Goal: Task Accomplishment & Management: Manage account settings

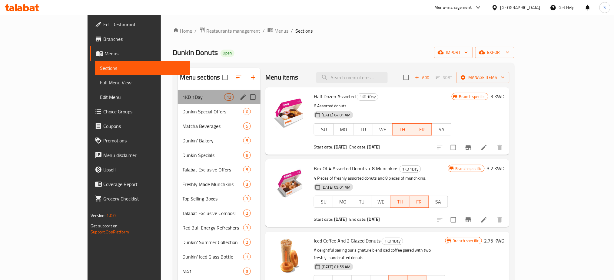
click at [178, 91] on div "1KD 1Day 12" at bounding box center [219, 97] width 83 height 15
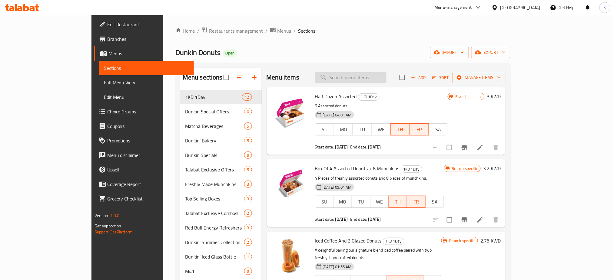
click at [386, 76] on input "search" at bounding box center [350, 77] width 71 height 11
click at [488, 151] on li at bounding box center [479, 147] width 17 height 11
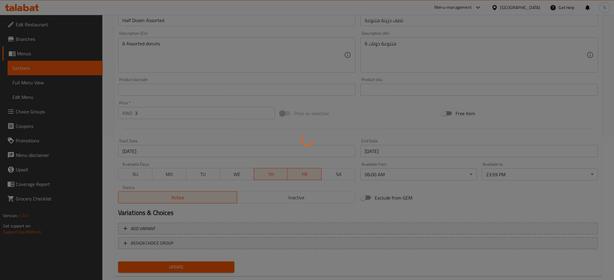
scroll to position [155, 0]
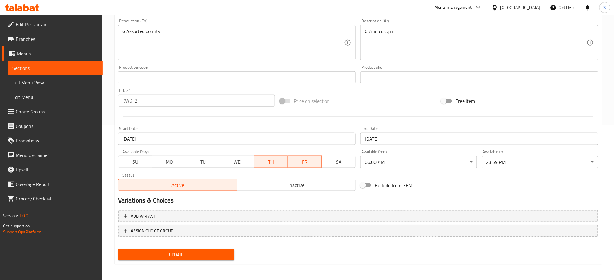
click at [259, 162] on span "TH" at bounding box center [270, 162] width 29 height 9
click at [300, 161] on span "FR" at bounding box center [304, 162] width 29 height 9
click at [167, 159] on span "MO" at bounding box center [169, 162] width 29 height 9
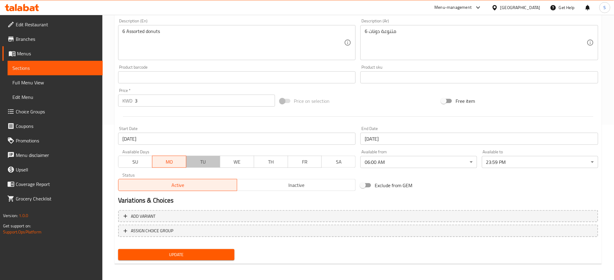
click at [207, 164] on span "TU" at bounding box center [203, 162] width 29 height 9
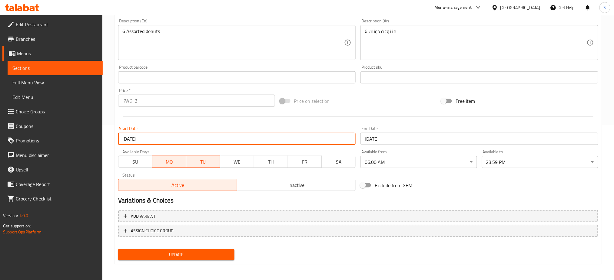
click at [132, 140] on input "[DATE]" at bounding box center [237, 139] width 238 height 12
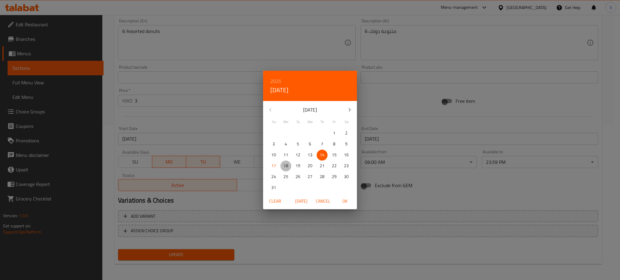
click at [286, 164] on p "18" at bounding box center [285, 166] width 5 height 8
drag, startPoint x: 347, startPoint y: 200, endPoint x: 384, endPoint y: 154, distance: 58.8
click at [347, 198] on span "OK" at bounding box center [345, 202] width 15 height 8
type input "[DATE]"
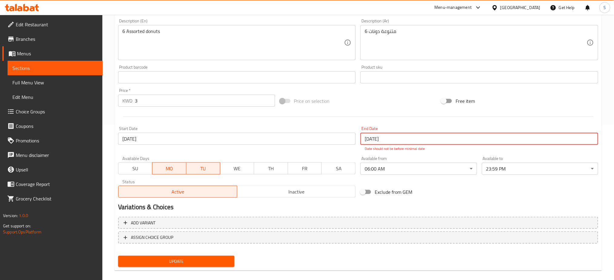
click at [393, 136] on input "[DATE]" at bounding box center [479, 139] width 238 height 12
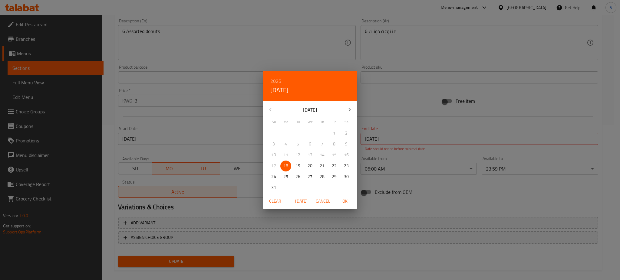
click at [286, 165] on p "18" at bounding box center [285, 166] width 5 height 8
click at [348, 202] on span "OK" at bounding box center [345, 202] width 15 height 8
type input "[DATE]"
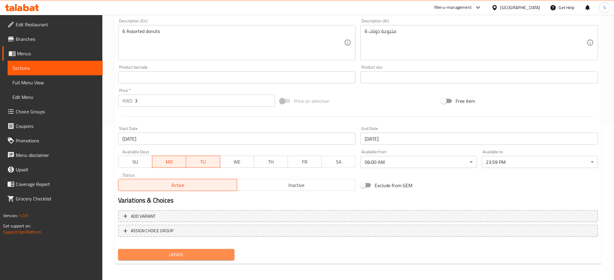
click at [193, 252] on span "Update" at bounding box center [176, 255] width 107 height 8
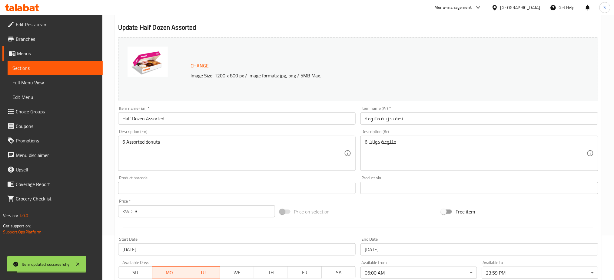
scroll to position [0, 0]
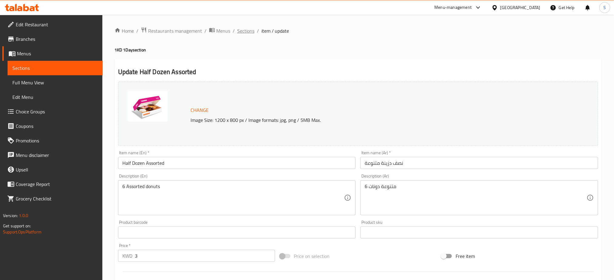
click at [247, 31] on span "Sections" at bounding box center [245, 30] width 17 height 7
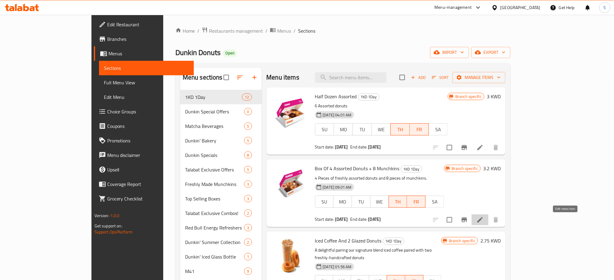
click at [484, 220] on icon at bounding box center [479, 220] width 7 height 7
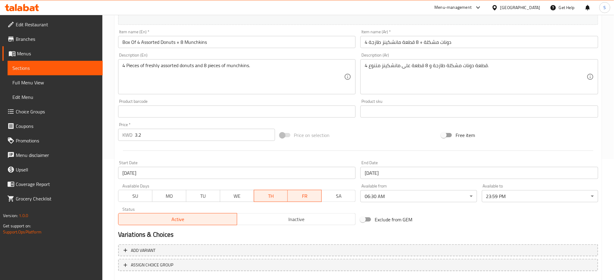
scroll to position [155, 0]
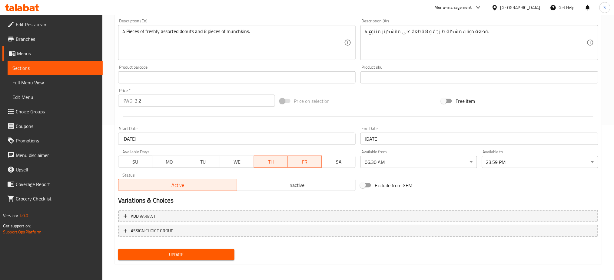
drag, startPoint x: 277, startPoint y: 164, endPoint x: 293, endPoint y: 162, distance: 16.2
click at [279, 164] on span "TH" at bounding box center [270, 162] width 29 height 9
click at [294, 161] on span "FR" at bounding box center [304, 162] width 29 height 9
click at [163, 160] on span "MO" at bounding box center [169, 162] width 29 height 9
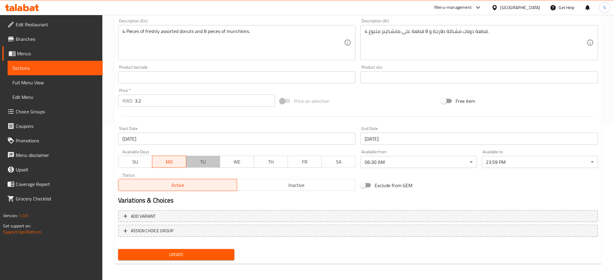
click at [207, 162] on span "TU" at bounding box center [203, 162] width 29 height 9
click at [229, 140] on input "[DATE]" at bounding box center [237, 139] width 238 height 12
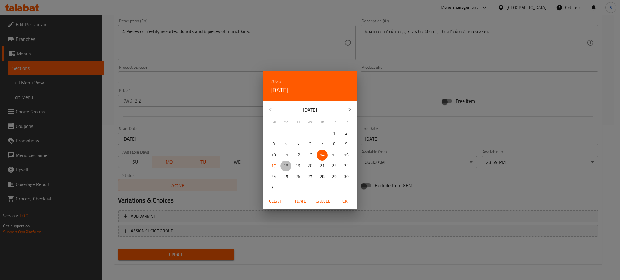
click at [285, 164] on p "18" at bounding box center [285, 166] width 5 height 8
click at [347, 201] on span "OK" at bounding box center [345, 202] width 15 height 8
type input "[DATE]"
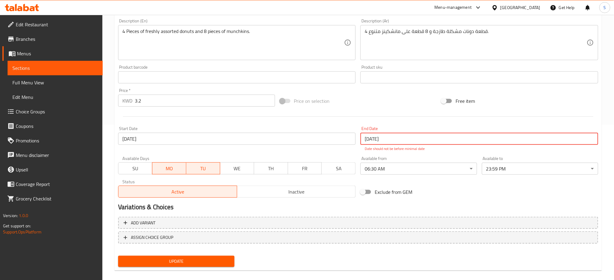
click at [398, 135] on input "[DATE]" at bounding box center [479, 139] width 238 height 12
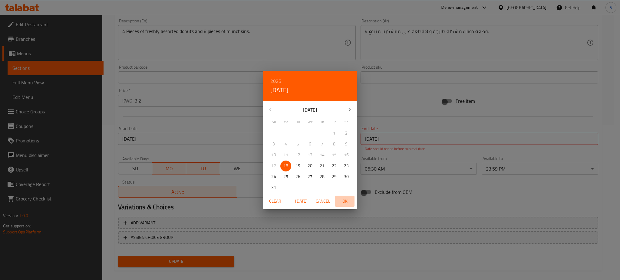
click at [349, 199] on span "OK" at bounding box center [345, 202] width 15 height 8
type input "[DATE]"
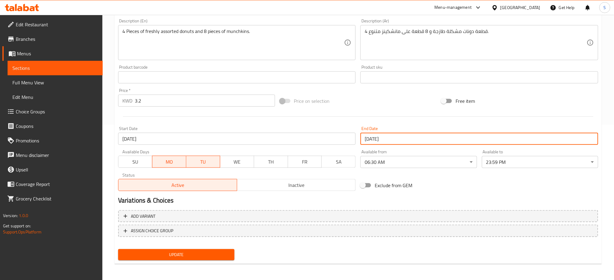
click at [209, 250] on button "Update" at bounding box center [176, 255] width 116 height 11
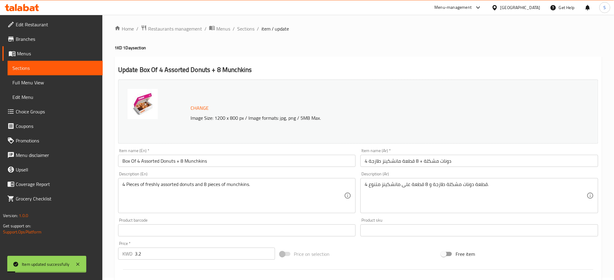
scroll to position [0, 0]
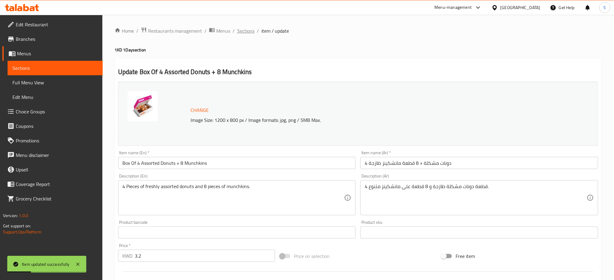
click at [243, 33] on span "Sections" at bounding box center [245, 30] width 17 height 7
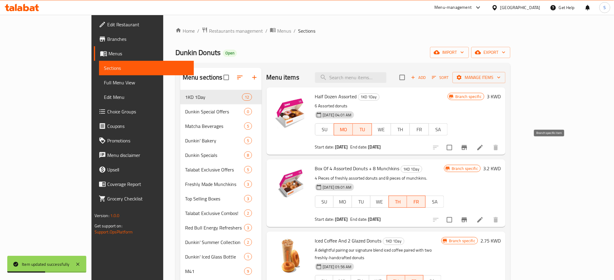
click at [468, 149] on icon "Branch-specific-item" at bounding box center [464, 147] width 7 height 7
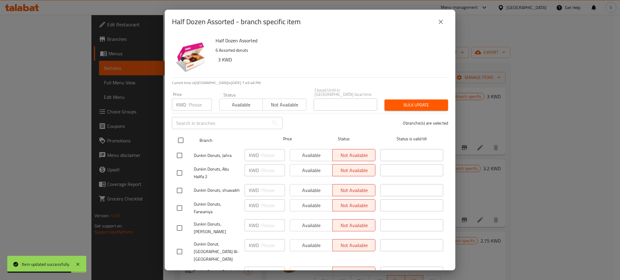
click at [182, 134] on input "checkbox" at bounding box center [180, 140] width 13 height 13
checkbox input "true"
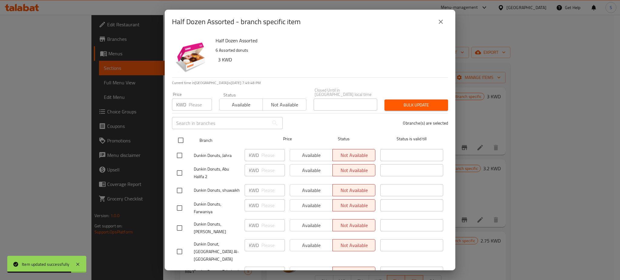
checkbox input "true"
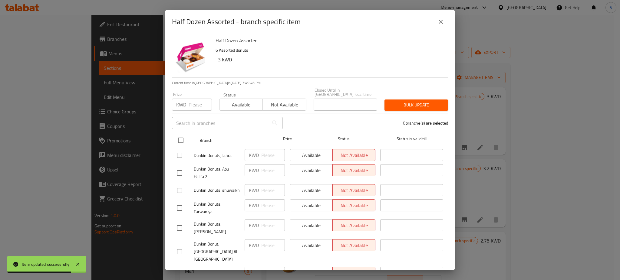
checkbox input "true"
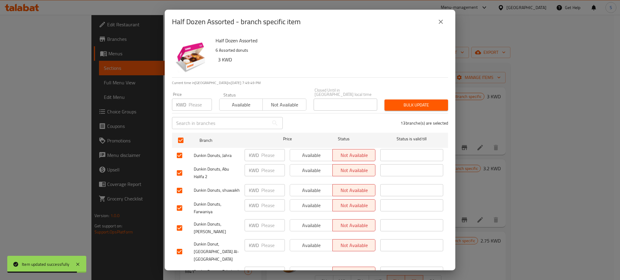
click at [230, 101] on span "Available" at bounding box center [241, 105] width 38 height 9
click at [423, 101] on span "Bulk update" at bounding box center [416, 105] width 54 height 8
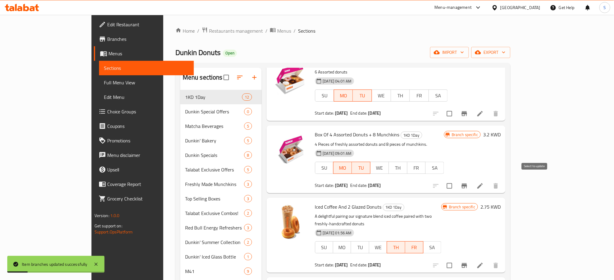
scroll to position [40, 0]
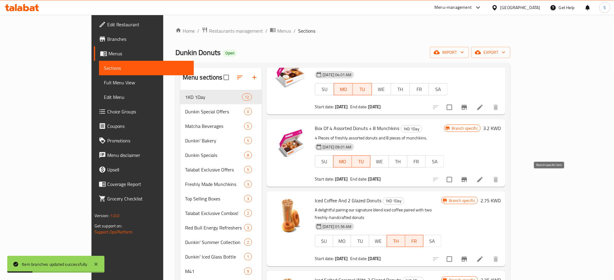
click at [468, 179] on icon "Branch-specific-item" at bounding box center [464, 179] width 7 height 7
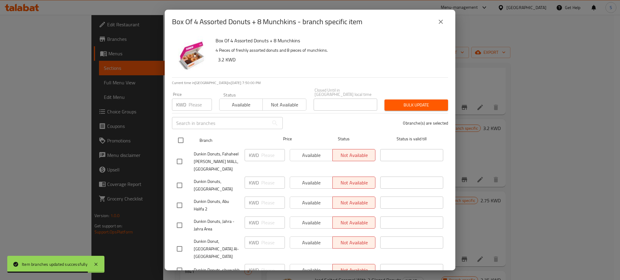
click at [180, 134] on input "checkbox" at bounding box center [180, 140] width 13 height 13
checkbox input "true"
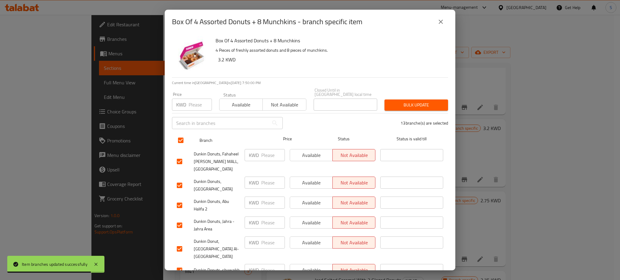
checkbox input "true"
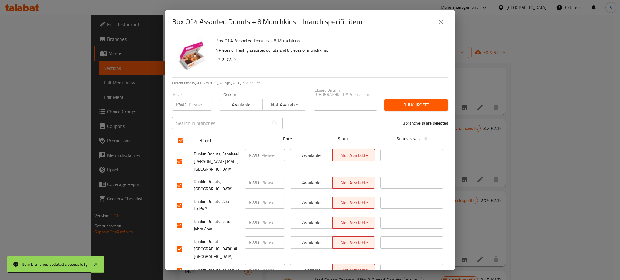
checkbox input "true"
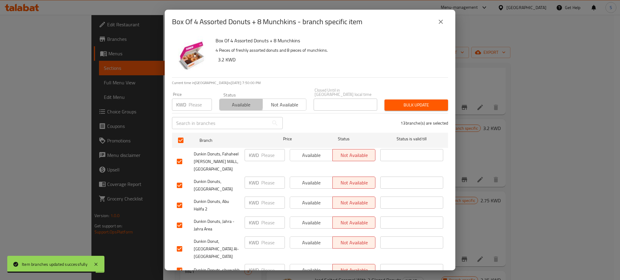
click at [234, 101] on span "Available" at bounding box center [241, 105] width 38 height 9
click at [428, 101] on span "Bulk update" at bounding box center [416, 105] width 54 height 8
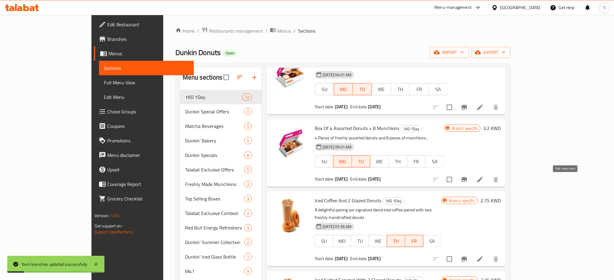
click at [484, 181] on icon at bounding box center [479, 179] width 7 height 7
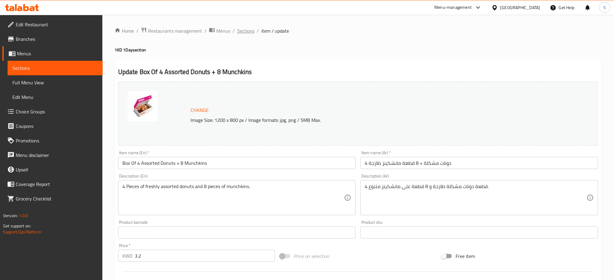
click at [243, 29] on span "Sections" at bounding box center [245, 30] width 17 height 7
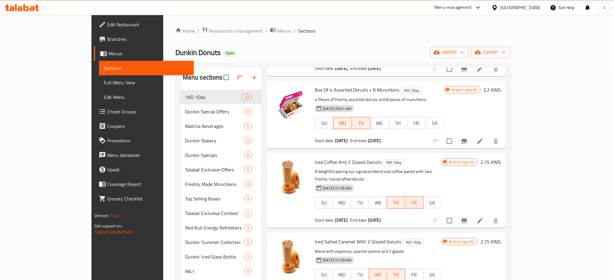
scroll to position [81, 0]
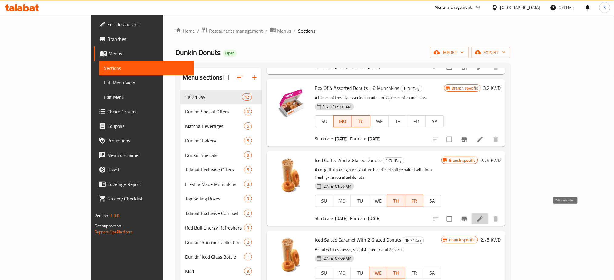
click at [483, 217] on icon at bounding box center [479, 219] width 5 height 5
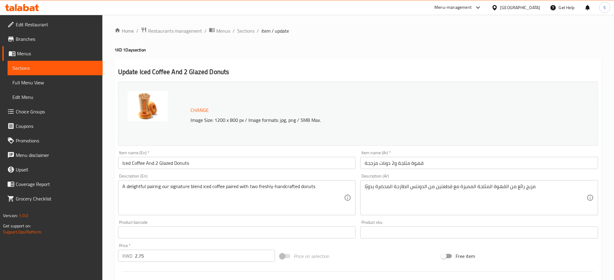
click at [266, 38] on div "Home / Restaurants management / Menus / Sections / item / update 1KD 1Day secti…" at bounding box center [357, 226] width 487 height 398
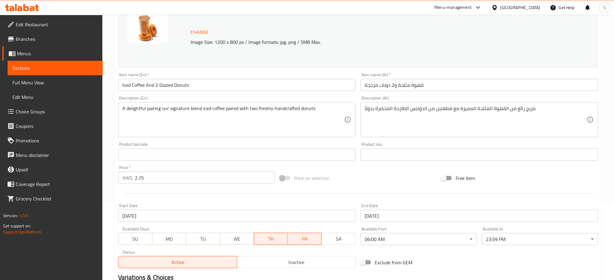
scroll to position [81, 0]
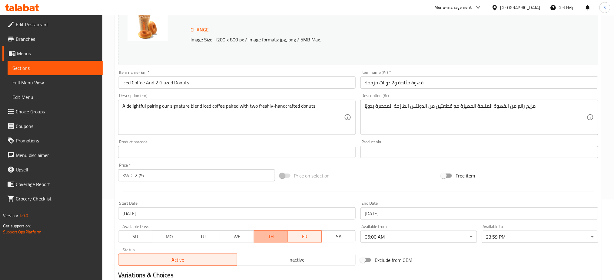
drag, startPoint x: 275, startPoint y: 239, endPoint x: 293, endPoint y: 238, distance: 18.5
click at [278, 239] on span "TH" at bounding box center [270, 237] width 29 height 9
click at [307, 234] on span "FR" at bounding box center [304, 237] width 29 height 9
drag, startPoint x: 166, startPoint y: 238, endPoint x: 180, endPoint y: 239, distance: 14.0
click at [167, 237] on span "MO" at bounding box center [169, 237] width 29 height 9
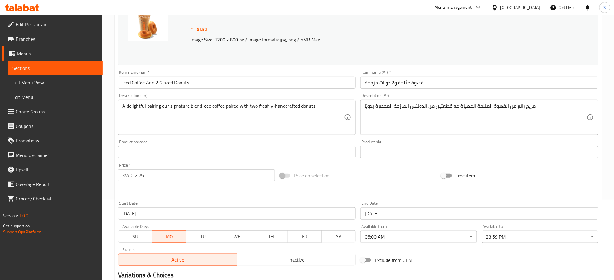
click at [192, 231] on button "TU" at bounding box center [203, 237] width 34 height 12
click at [145, 212] on input "[DATE]" at bounding box center [237, 214] width 238 height 12
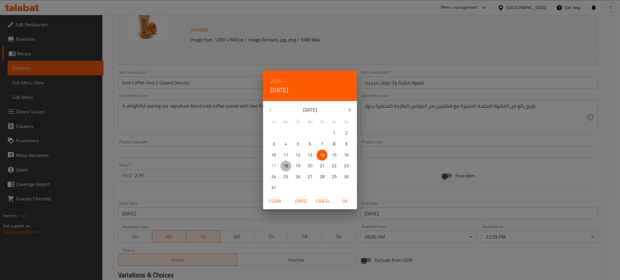
click at [287, 166] on p "18" at bounding box center [285, 166] width 5 height 8
click at [346, 199] on span "OK" at bounding box center [345, 202] width 15 height 8
type input "[DATE]"
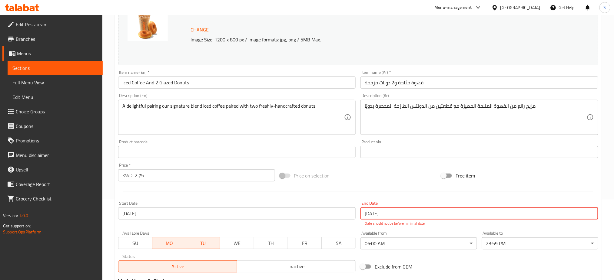
click at [376, 211] on input "[DATE]" at bounding box center [479, 214] width 238 height 12
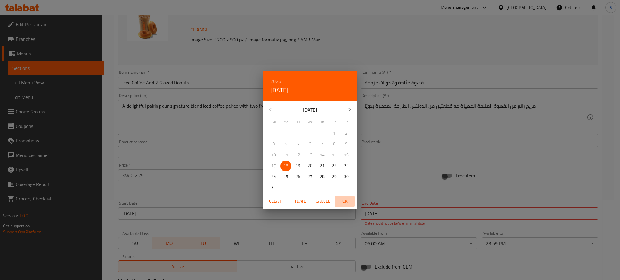
click at [346, 201] on span "OK" at bounding box center [345, 202] width 15 height 8
type input "[DATE]"
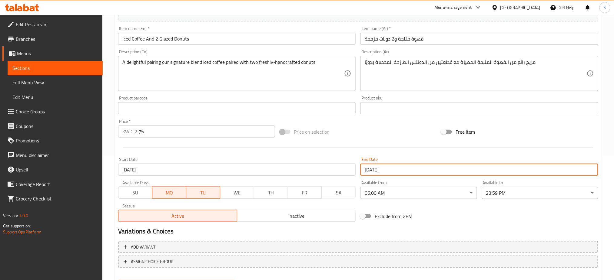
scroll to position [155, 0]
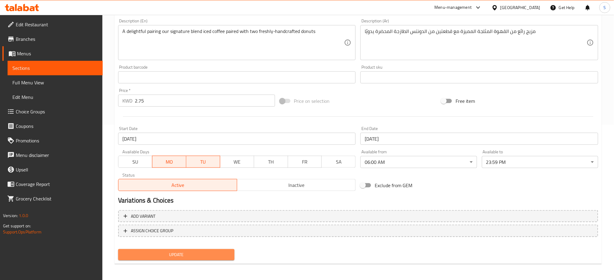
click at [213, 256] on span "Update" at bounding box center [176, 255] width 107 height 8
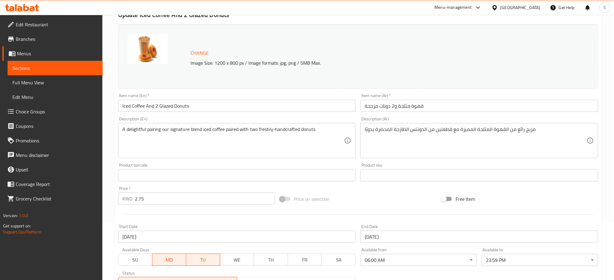
scroll to position [0, 0]
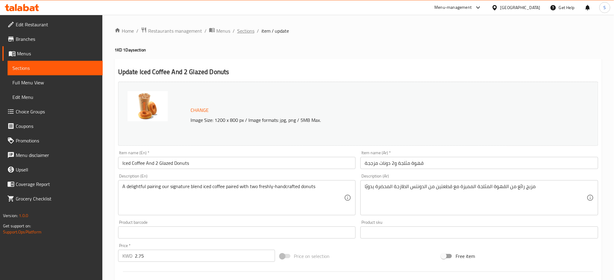
click at [244, 31] on span "Sections" at bounding box center [245, 30] width 17 height 7
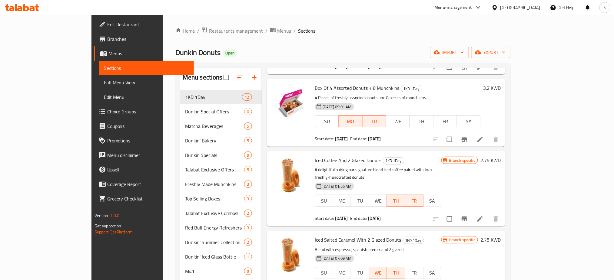
scroll to position [121, 0]
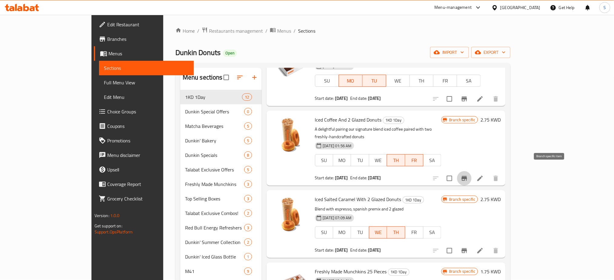
click at [467, 176] on icon "Branch-specific-item" at bounding box center [463, 178] width 5 height 5
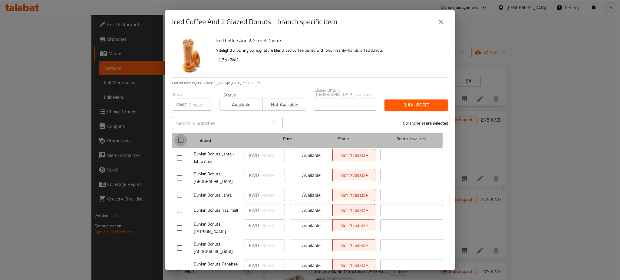
drag, startPoint x: 180, startPoint y: 135, endPoint x: 243, endPoint y: 110, distance: 68.0
click at [180, 134] on input "checkbox" at bounding box center [180, 140] width 13 height 13
checkbox input "true"
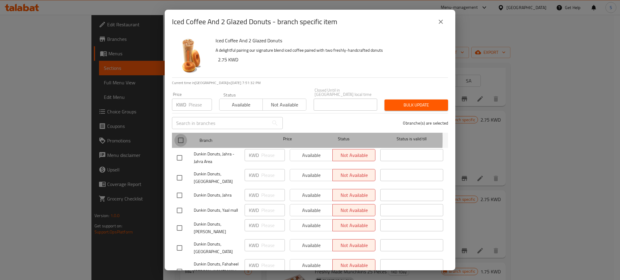
checkbox input "true"
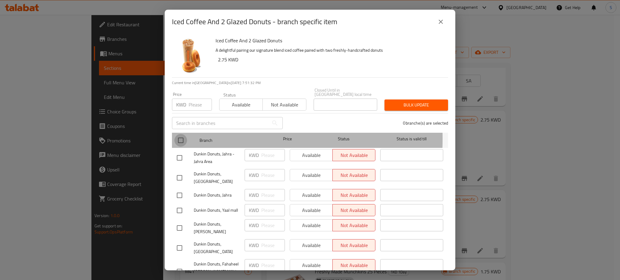
checkbox input "true"
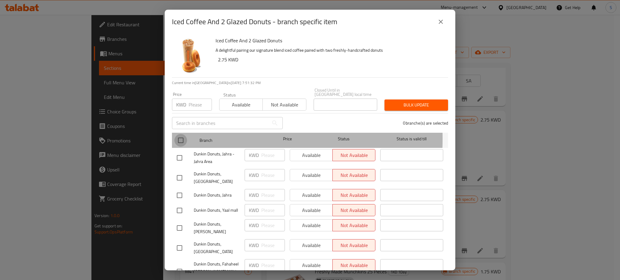
checkbox input "true"
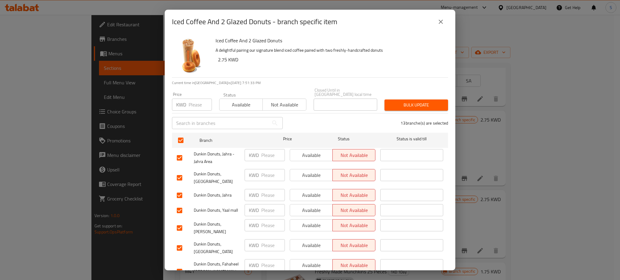
drag, startPoint x: 238, startPoint y: 102, endPoint x: 446, endPoint y: 102, distance: 207.7
click at [252, 102] on span "Available" at bounding box center [241, 105] width 38 height 9
click at [424, 101] on span "Bulk update" at bounding box center [416, 105] width 54 height 8
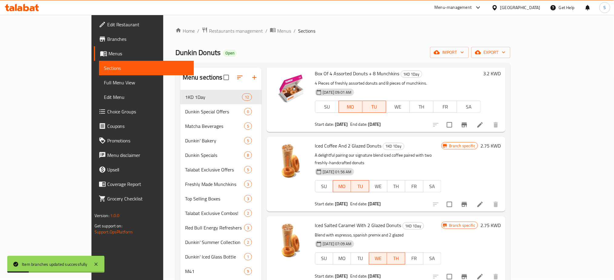
scroll to position [161, 0]
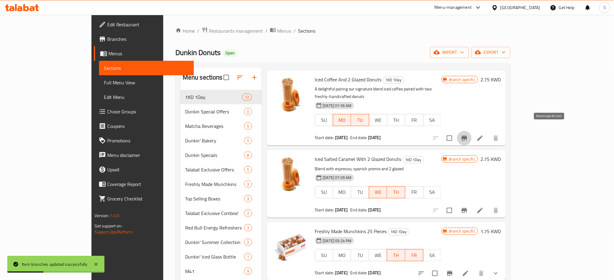
click at [467, 136] on icon "Branch-specific-item" at bounding box center [463, 138] width 5 height 5
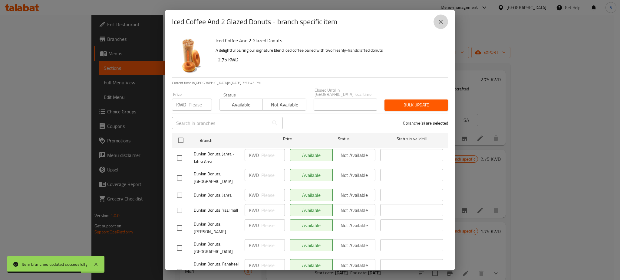
click at [441, 22] on icon "close" at bounding box center [440, 21] width 7 height 7
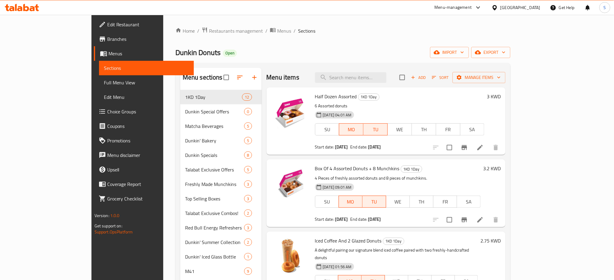
scroll to position [40, 0]
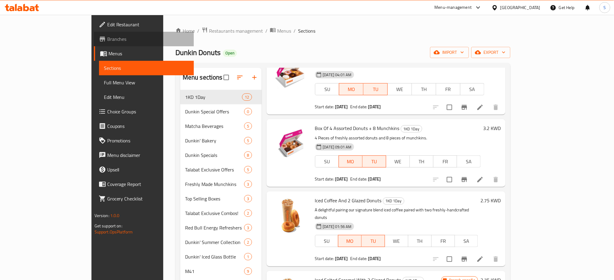
click at [107, 38] on span "Branches" at bounding box center [148, 38] width 82 height 7
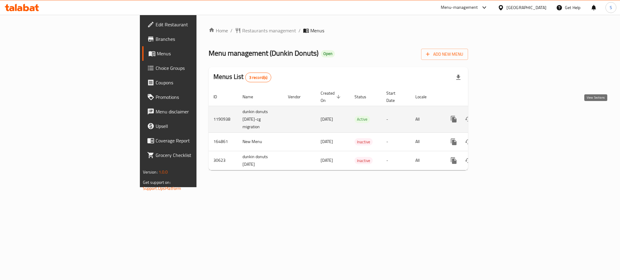
click at [501, 116] on icon "enhanced table" at bounding box center [497, 119] width 7 height 7
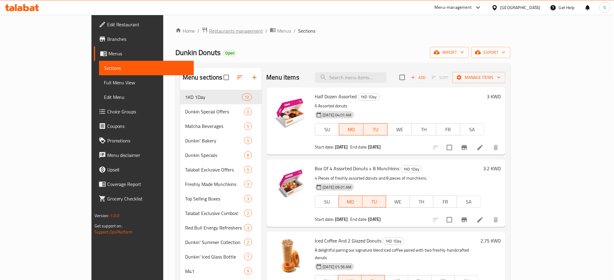
click at [209, 30] on span "Restaurants management" at bounding box center [236, 30] width 54 height 7
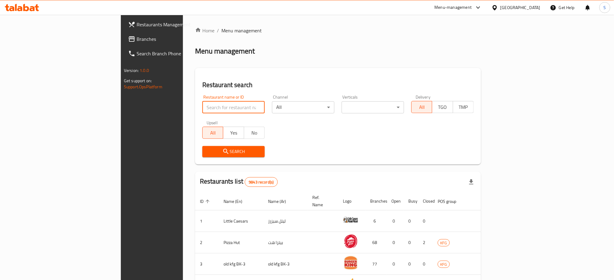
click at [202, 108] on input "search" at bounding box center [233, 107] width 62 height 12
paste input "16388"
type input "16388"
click button "Search" at bounding box center [233, 151] width 62 height 11
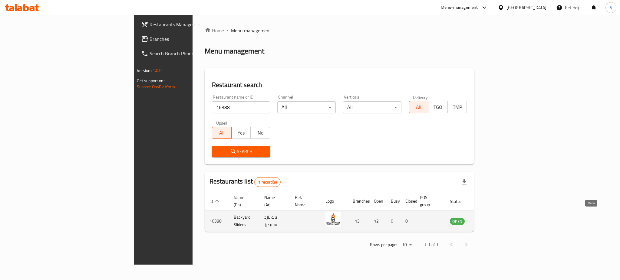
click at [489, 218] on icon "enhanced table" at bounding box center [485, 221] width 7 height 7
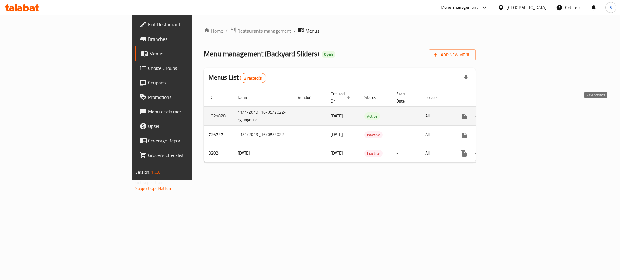
click at [510, 114] on icon "enhanced table" at bounding box center [507, 116] width 5 height 5
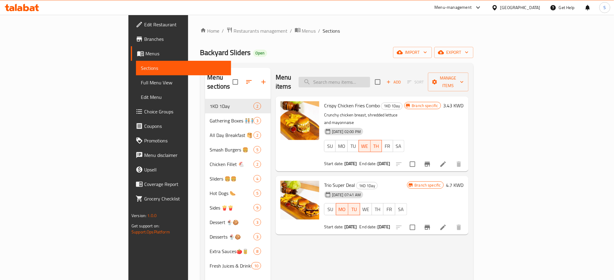
click at [370, 79] on input "search" at bounding box center [334, 82] width 71 height 11
paste input "Trio Super Deal"
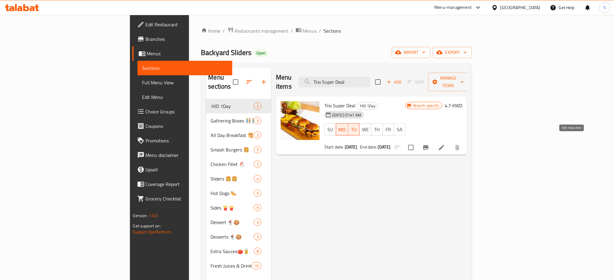
type input "Trio Super Deal"
click at [445, 144] on icon at bounding box center [441, 147] width 7 height 7
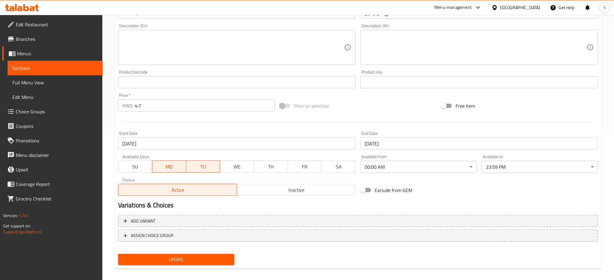
scroll to position [155, 0]
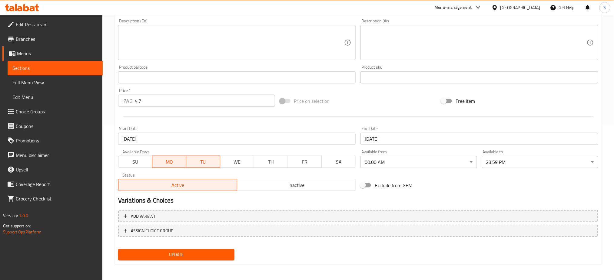
click at [176, 168] on div "Available Days SU MO TU WE TH FR SA" at bounding box center [237, 158] width 243 height 23
drag, startPoint x: 180, startPoint y: 162, endPoint x: 188, endPoint y: 162, distance: 8.2
click at [180, 162] on span "MO" at bounding box center [169, 162] width 29 height 9
click at [205, 160] on span "TU" at bounding box center [203, 162] width 29 height 9
click at [175, 167] on span "MO" at bounding box center [169, 162] width 29 height 9
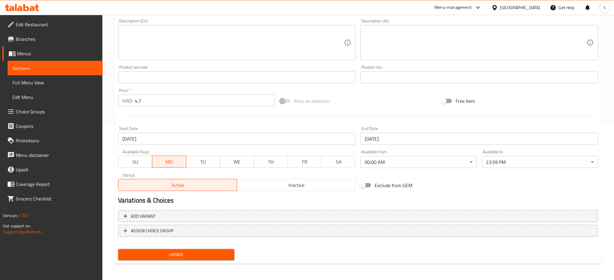
click at [205, 167] on button "TU" at bounding box center [203, 162] width 34 height 12
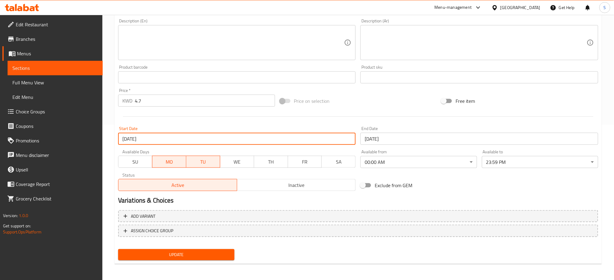
click at [187, 144] on input "14-07-2025" at bounding box center [237, 139] width 238 height 12
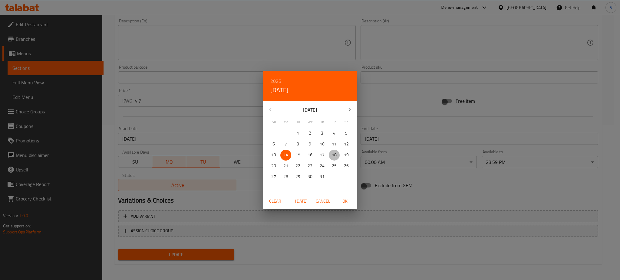
click at [334, 153] on p "18" at bounding box center [334, 155] width 5 height 8
click at [347, 110] on icon "button" at bounding box center [349, 109] width 7 height 7
click at [287, 163] on p "18" at bounding box center [285, 166] width 5 height 8
click at [349, 203] on span "OK" at bounding box center [345, 202] width 15 height 8
type input "[DATE]"
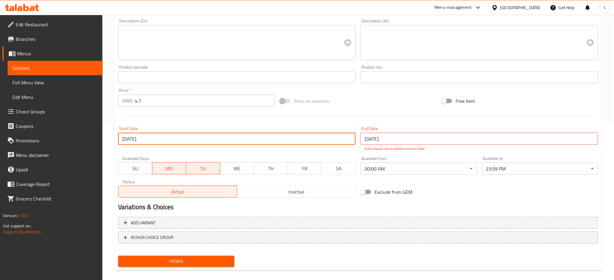
click at [391, 138] on input "14-07-2025" at bounding box center [479, 139] width 238 height 12
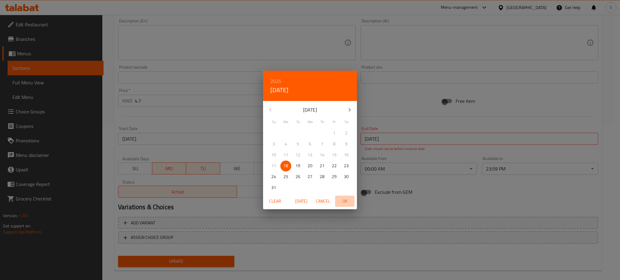
click at [347, 200] on span "OK" at bounding box center [345, 202] width 15 height 8
type input "[DATE]"
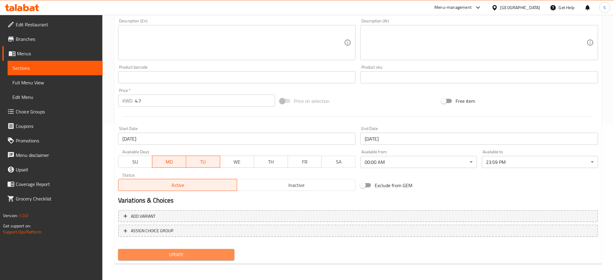
click at [187, 250] on button "Update" at bounding box center [176, 255] width 116 height 11
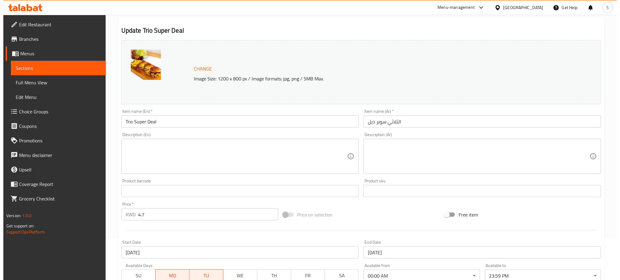
scroll to position [0, 0]
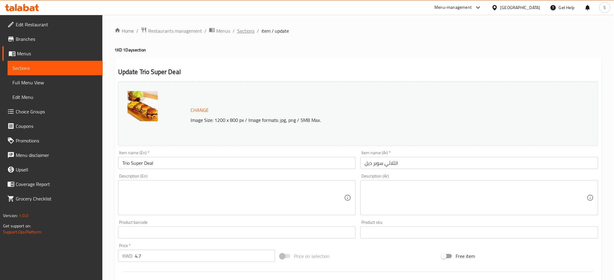
click at [237, 31] on span "Sections" at bounding box center [245, 30] width 17 height 7
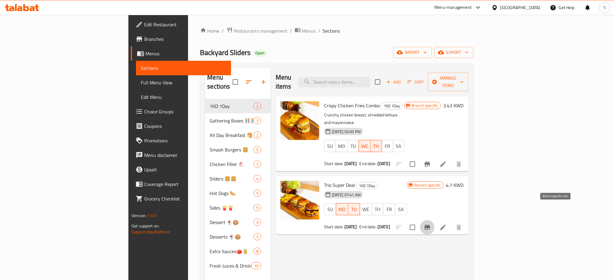
click at [431, 224] on icon "Branch-specific-item" at bounding box center [427, 227] width 7 height 7
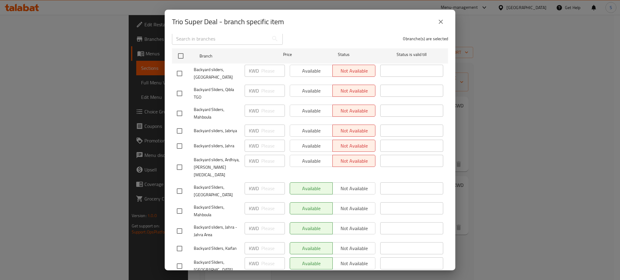
scroll to position [3, 0]
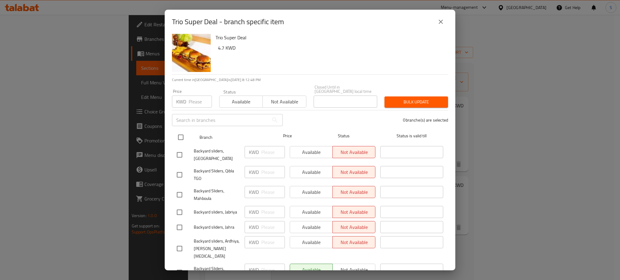
click at [183, 131] on input "checkbox" at bounding box center [180, 137] width 13 height 13
checkbox input "true"
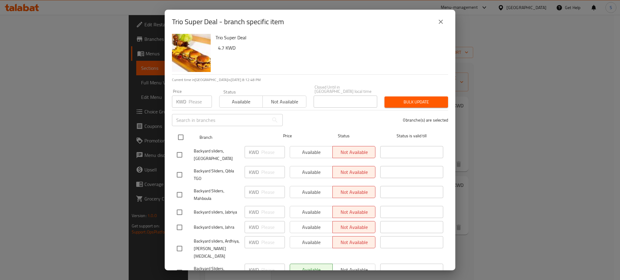
checkbox input "true"
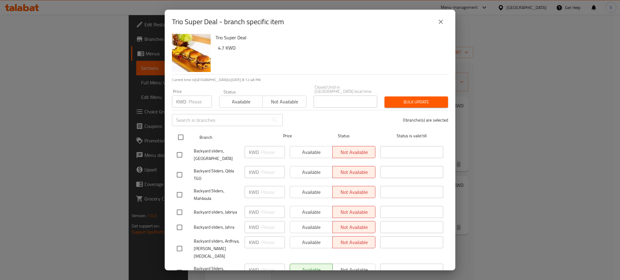
checkbox input "true"
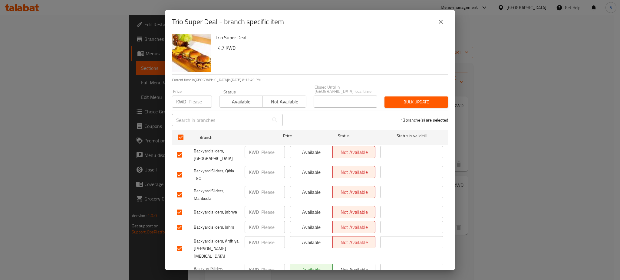
drag, startPoint x: 248, startPoint y: 99, endPoint x: 252, endPoint y: 99, distance: 4.6
click at [247, 99] on span "Available" at bounding box center [241, 102] width 38 height 9
click at [418, 99] on span "Bulk update" at bounding box center [416, 102] width 54 height 8
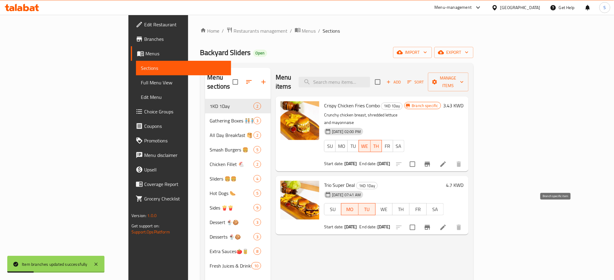
click at [431, 224] on icon "Branch-specific-item" at bounding box center [427, 227] width 7 height 7
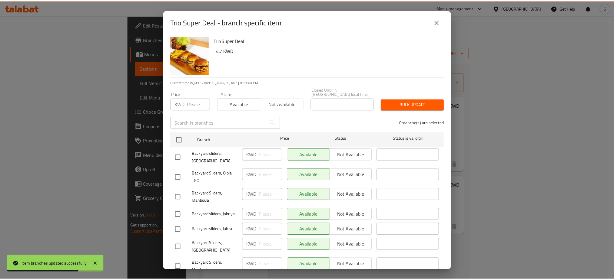
scroll to position [0, 0]
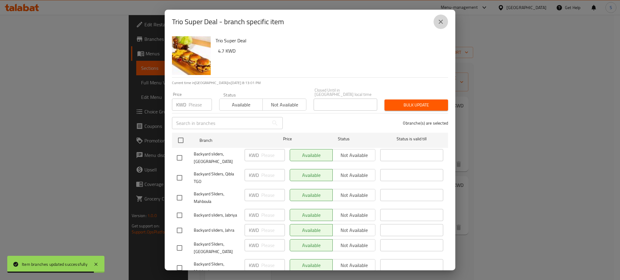
click at [441, 25] on button "close" at bounding box center [441, 22] width 15 height 15
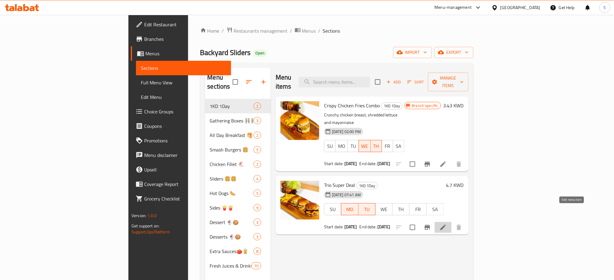
click at [447, 224] on icon at bounding box center [442, 227] width 7 height 7
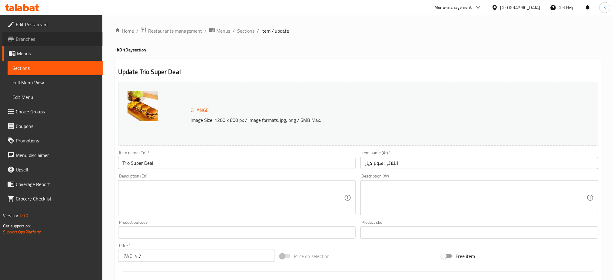
click at [33, 36] on span "Branches" at bounding box center [57, 38] width 82 height 7
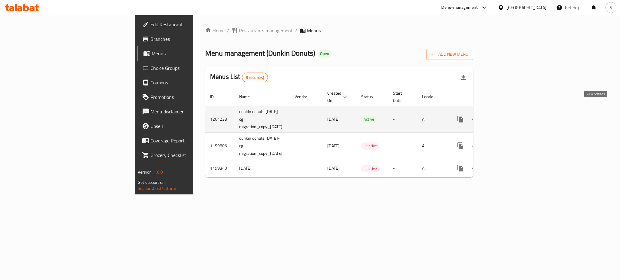
click at [508, 116] on icon "enhanced table" at bounding box center [504, 119] width 7 height 7
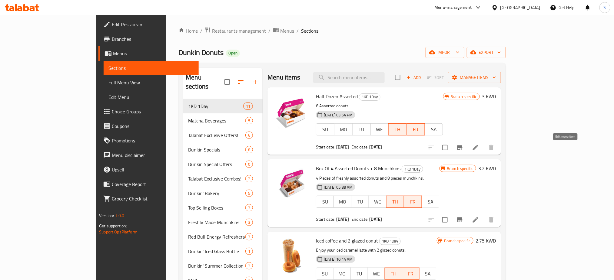
click at [479, 147] on icon at bounding box center [475, 147] width 7 height 7
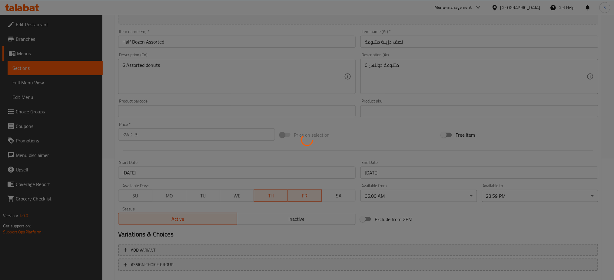
scroll to position [155, 0]
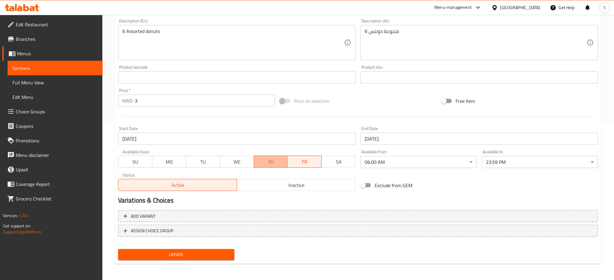
click at [276, 164] on span "TH" at bounding box center [270, 162] width 29 height 9
click at [301, 163] on span "FR" at bounding box center [304, 162] width 29 height 9
click at [170, 166] on span "MO" at bounding box center [169, 162] width 29 height 9
click at [205, 167] on span "TU" at bounding box center [203, 162] width 29 height 9
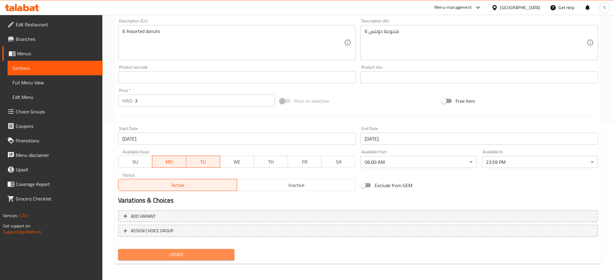
click at [217, 250] on button "Update" at bounding box center [176, 255] width 116 height 11
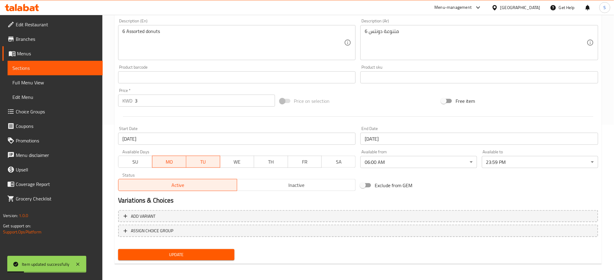
click at [257, 138] on input "[DATE]" at bounding box center [237, 139] width 238 height 12
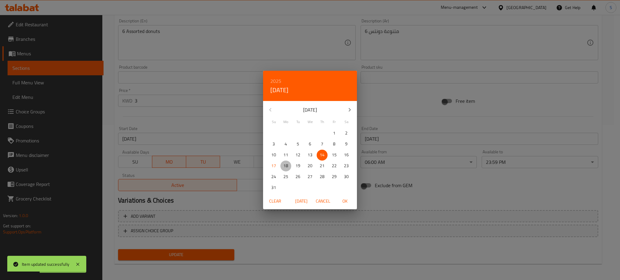
click at [288, 165] on p "18" at bounding box center [285, 166] width 5 height 8
click at [346, 199] on span "OK" at bounding box center [345, 202] width 15 height 8
type input "[DATE]"
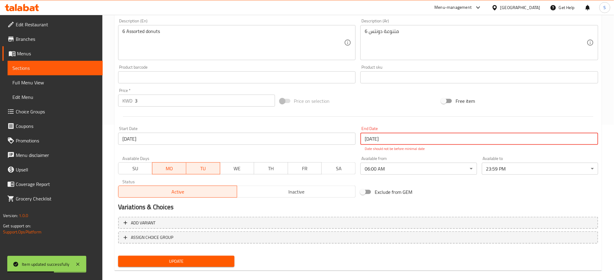
click at [384, 142] on input "[DATE]" at bounding box center [479, 139] width 238 height 12
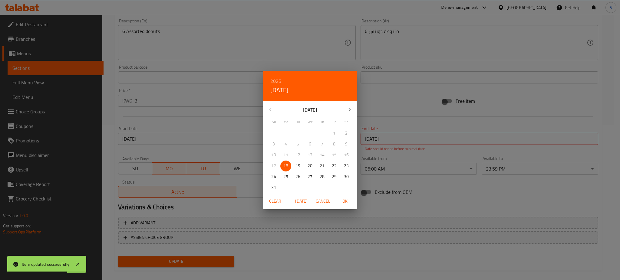
click at [343, 199] on span "OK" at bounding box center [345, 202] width 15 height 8
type input "[DATE]"
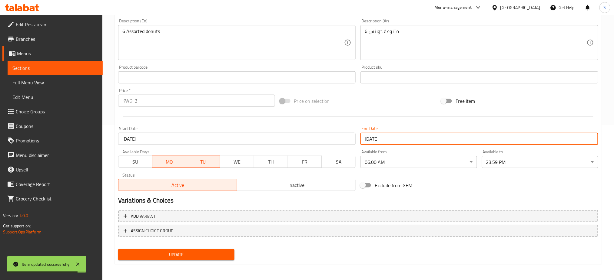
click at [196, 256] on span "Update" at bounding box center [176, 255] width 107 height 8
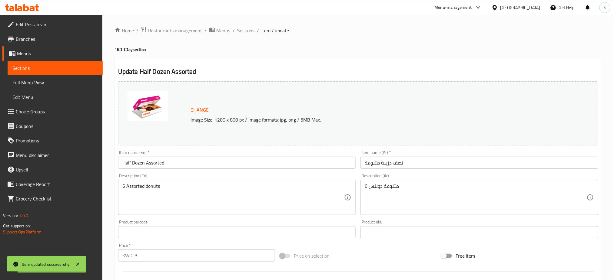
scroll to position [0, 0]
click at [244, 32] on span "Sections" at bounding box center [245, 30] width 17 height 7
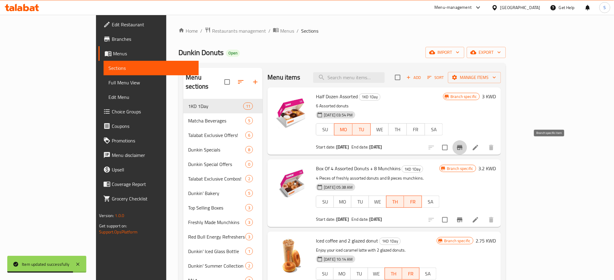
click at [462, 149] on icon "Branch-specific-item" at bounding box center [459, 147] width 5 height 5
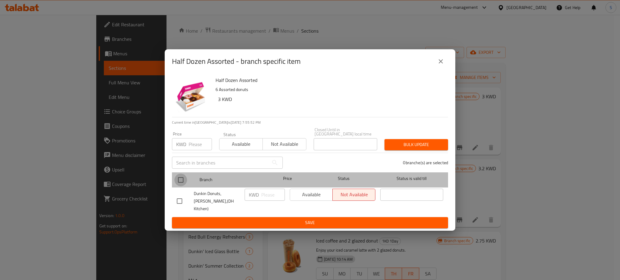
click at [179, 180] on input "checkbox" at bounding box center [180, 180] width 13 height 13
checkbox input "true"
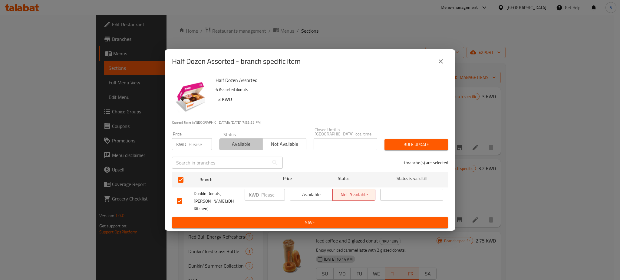
click at [252, 146] on span "Available" at bounding box center [241, 144] width 38 height 9
click at [413, 148] on span "Bulk update" at bounding box center [416, 145] width 54 height 8
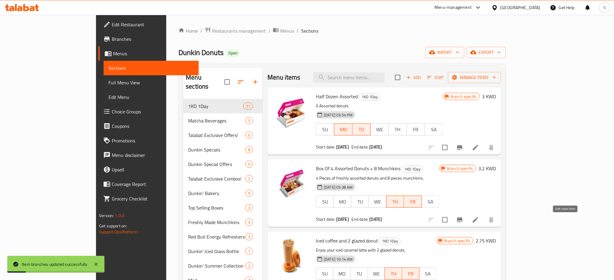
click at [478, 222] on icon at bounding box center [475, 219] width 5 height 5
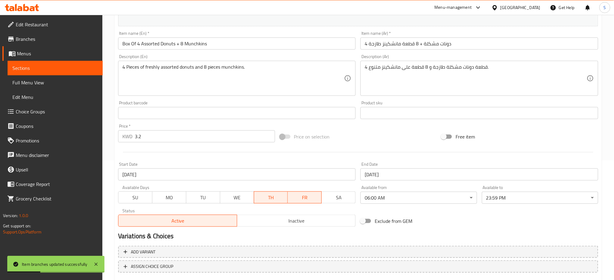
scroll to position [121, 0]
click at [265, 194] on span "TH" at bounding box center [270, 196] width 29 height 9
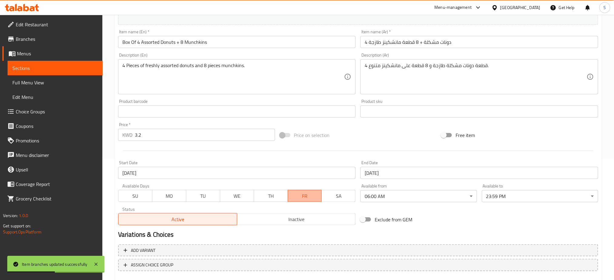
click at [312, 193] on span "FR" at bounding box center [304, 196] width 29 height 9
click at [331, 196] on span "SA" at bounding box center [338, 196] width 29 height 9
click at [325, 195] on span "SA" at bounding box center [338, 196] width 29 height 9
click at [177, 199] on span "MO" at bounding box center [169, 196] width 29 height 9
click at [194, 195] on span "TU" at bounding box center [203, 196] width 29 height 9
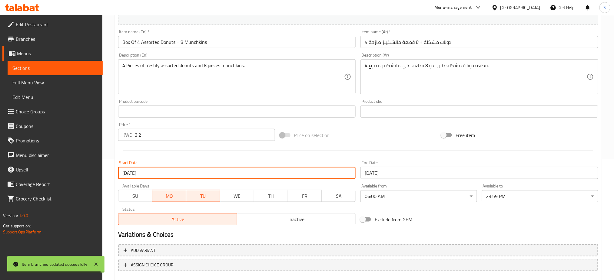
click at [192, 174] on input "[DATE]" at bounding box center [237, 173] width 238 height 12
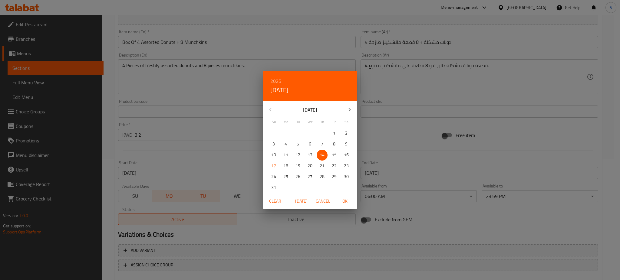
click at [284, 167] on p "18" at bounding box center [285, 166] width 5 height 8
click at [349, 203] on span "OK" at bounding box center [345, 202] width 15 height 8
type input "[DATE]"
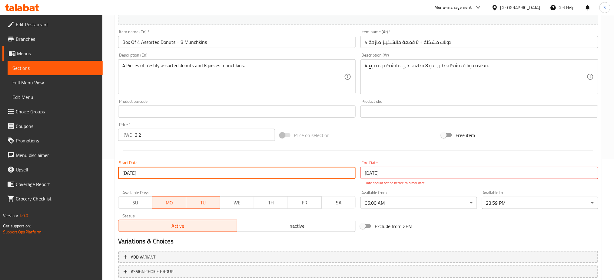
click at [376, 179] on input "[DATE]" at bounding box center [479, 173] width 238 height 12
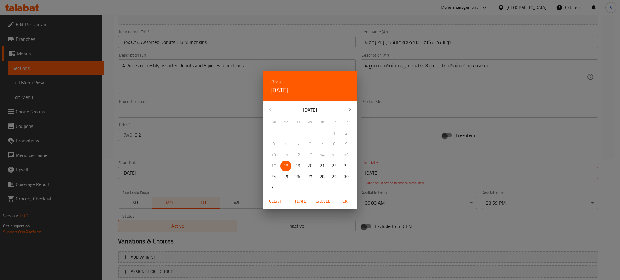
click at [289, 168] on span "18" at bounding box center [285, 166] width 11 height 8
click at [346, 201] on span "OK" at bounding box center [345, 202] width 15 height 8
type input "[DATE]"
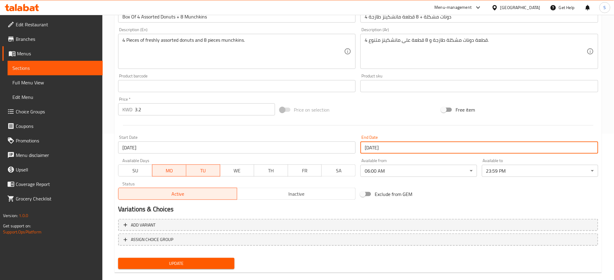
scroll to position [155, 0]
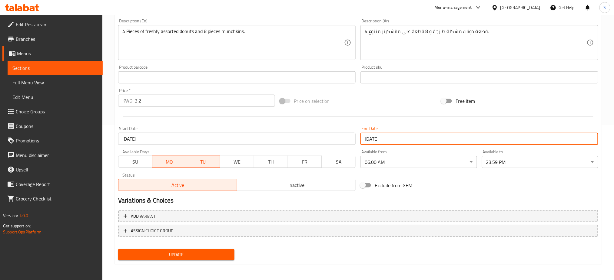
click at [190, 251] on span "Update" at bounding box center [176, 255] width 107 height 8
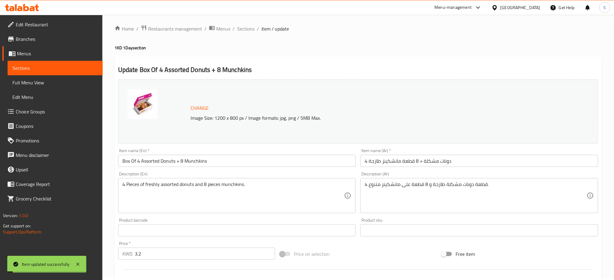
scroll to position [0, 0]
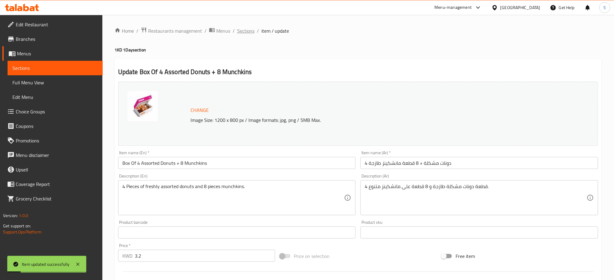
click at [249, 31] on span "Sections" at bounding box center [245, 30] width 17 height 7
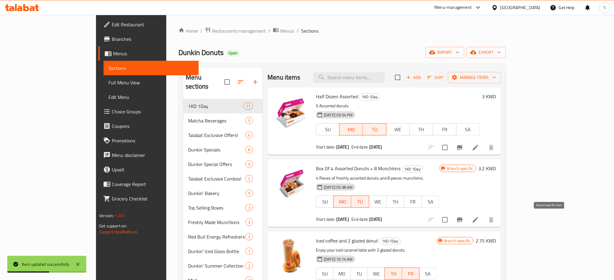
click at [467, 216] on button "Branch-specific-item" at bounding box center [459, 220] width 15 height 15
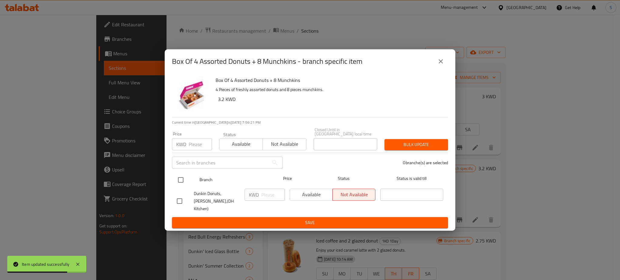
click at [180, 177] on input "checkbox" at bounding box center [180, 180] width 13 height 13
checkbox input "true"
click at [248, 147] on span "Available" at bounding box center [241, 144] width 38 height 9
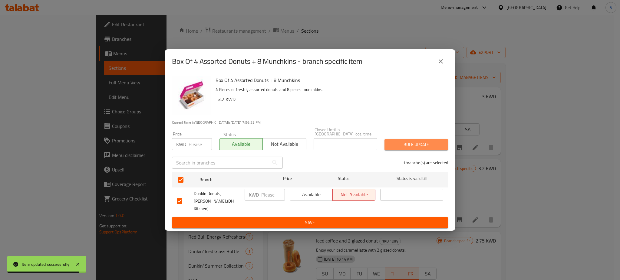
click at [424, 145] on span "Bulk update" at bounding box center [416, 145] width 54 height 8
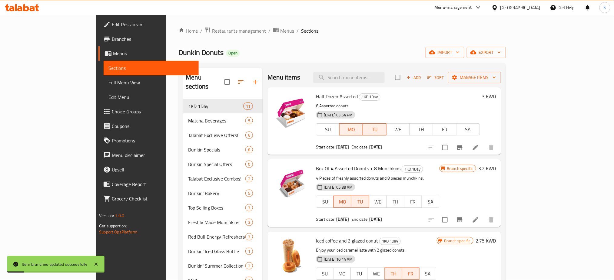
click at [478, 149] on icon at bounding box center [475, 147] width 5 height 5
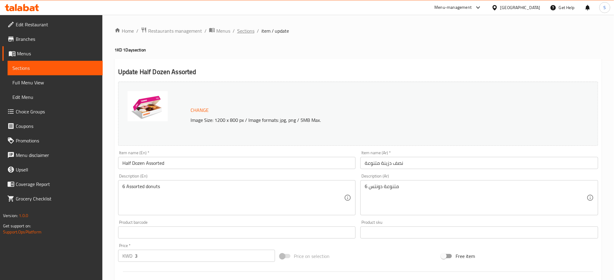
click at [248, 32] on span "Sections" at bounding box center [245, 30] width 17 height 7
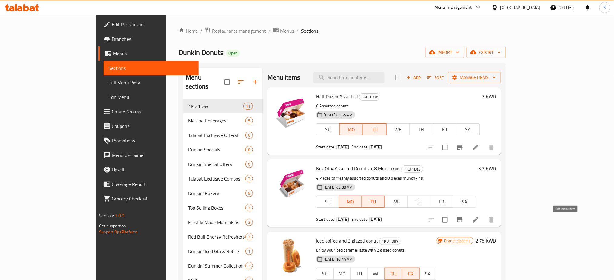
click at [479, 223] on icon at bounding box center [475, 220] width 7 height 7
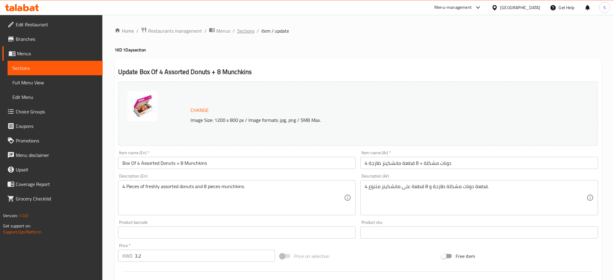
click at [240, 32] on span "Sections" at bounding box center [245, 30] width 17 height 7
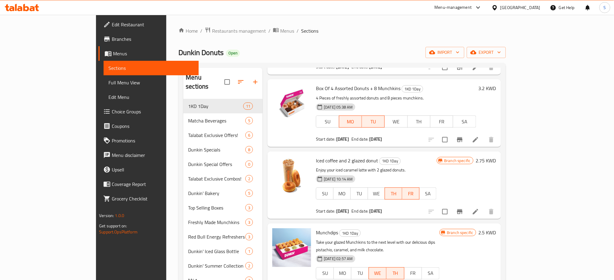
scroll to position [81, 0]
click at [479, 213] on icon at bounding box center [475, 211] width 7 height 7
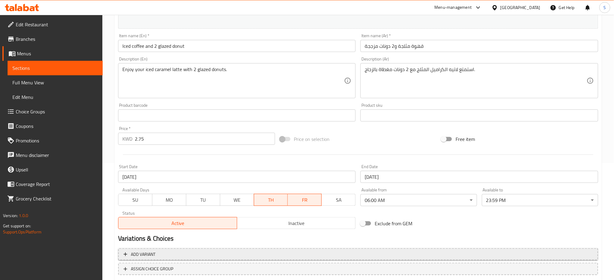
scroll to position [155, 0]
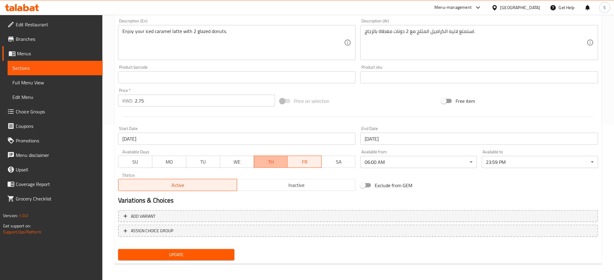
drag, startPoint x: 270, startPoint y: 157, endPoint x: 289, endPoint y: 160, distance: 19.7
click at [270, 157] on button "TH" at bounding box center [271, 162] width 34 height 12
click at [299, 161] on span "FR" at bounding box center [304, 162] width 29 height 9
click at [173, 169] on div "Available Days SU MO TU WE TH FR SA" at bounding box center [237, 158] width 243 height 23
click at [174, 164] on span "MO" at bounding box center [169, 162] width 29 height 9
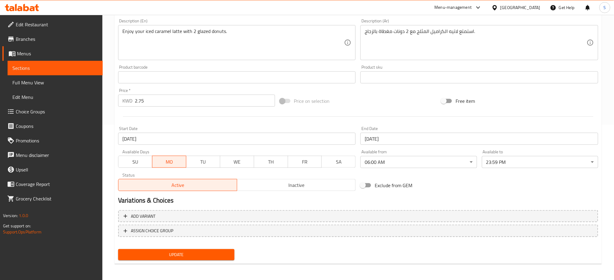
click at [201, 160] on span "TU" at bounding box center [203, 162] width 29 height 9
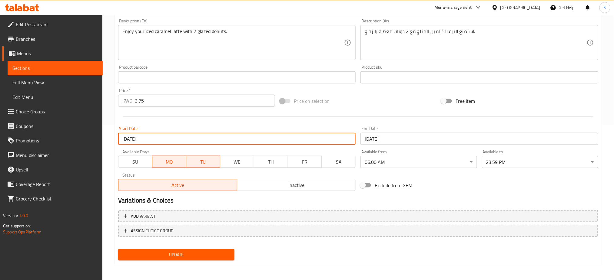
click at [169, 138] on input "[DATE]" at bounding box center [237, 139] width 238 height 12
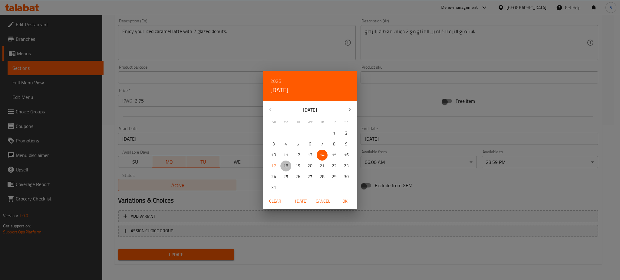
click at [289, 168] on span "18" at bounding box center [285, 166] width 11 height 8
click at [346, 198] on span "OK" at bounding box center [345, 202] width 15 height 8
type input "[DATE]"
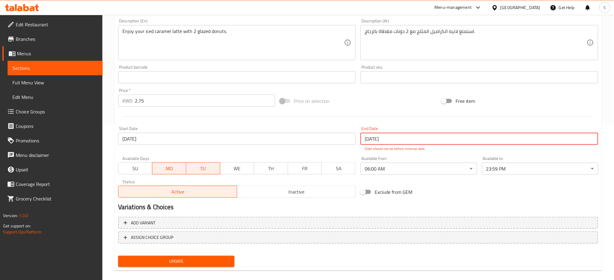
click at [388, 143] on input "[DATE]" at bounding box center [479, 139] width 238 height 12
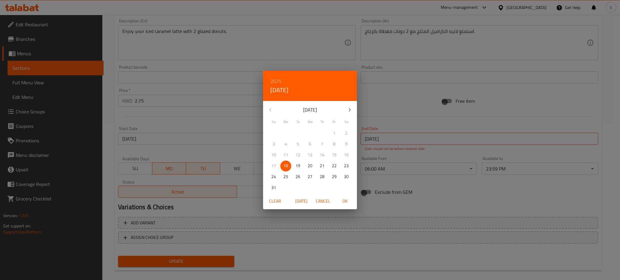
click at [347, 202] on span "OK" at bounding box center [345, 202] width 15 height 8
type input "[DATE]"
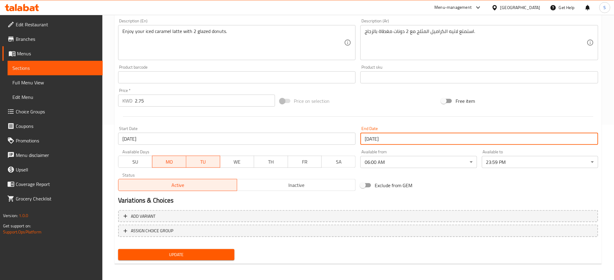
click at [216, 252] on span "Update" at bounding box center [176, 255] width 107 height 8
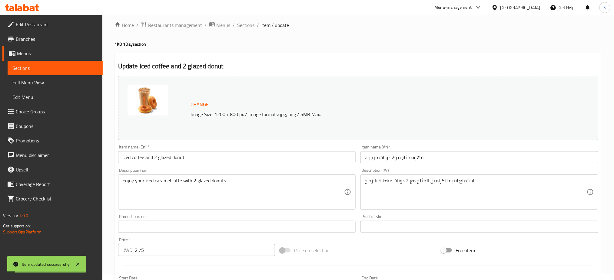
scroll to position [0, 0]
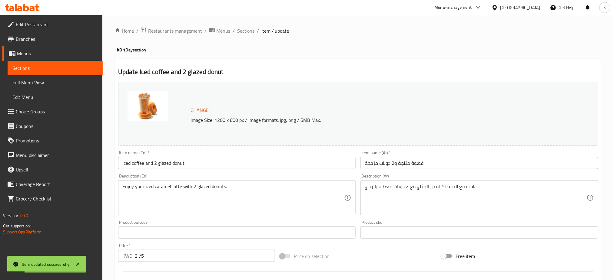
click at [245, 31] on span "Sections" at bounding box center [245, 30] width 17 height 7
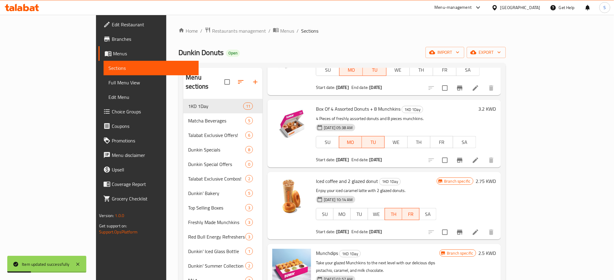
scroll to position [81, 0]
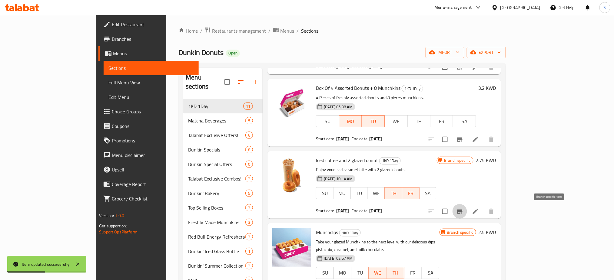
click at [463, 210] on icon "Branch-specific-item" at bounding box center [459, 211] width 7 height 7
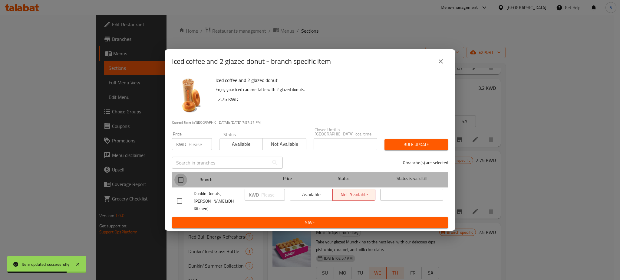
drag, startPoint x: 182, startPoint y: 180, endPoint x: 245, endPoint y: 162, distance: 65.4
click at [183, 180] on input "checkbox" at bounding box center [180, 180] width 13 height 13
checkbox input "true"
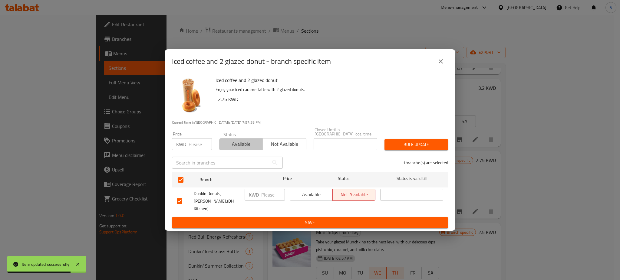
drag, startPoint x: 248, startPoint y: 144, endPoint x: 352, endPoint y: 137, distance: 104.7
click at [274, 143] on div "Available Not available" at bounding box center [262, 141] width 87 height 18
click at [413, 144] on span "Bulk update" at bounding box center [416, 145] width 54 height 8
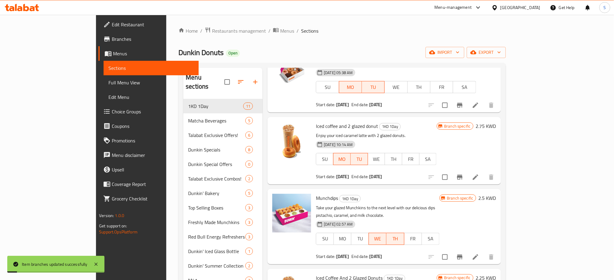
scroll to position [121, 0]
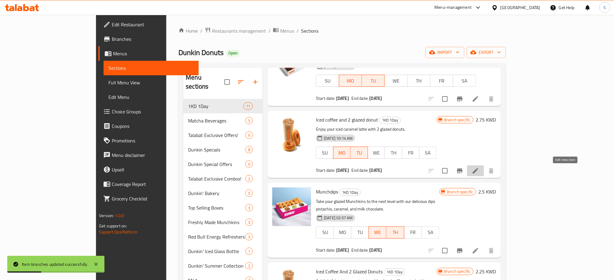
click at [479, 175] on icon at bounding box center [475, 170] width 7 height 7
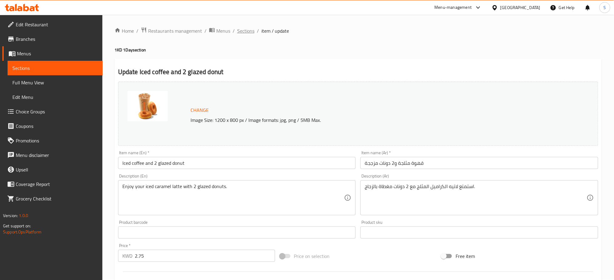
click at [250, 32] on span "Sections" at bounding box center [245, 30] width 17 height 7
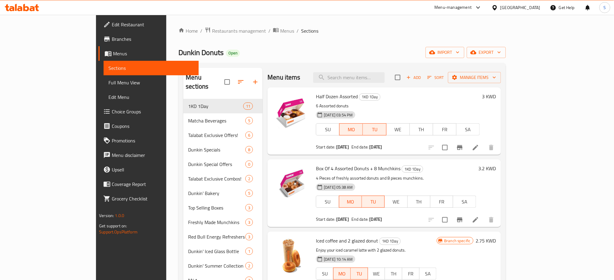
scroll to position [81, 0]
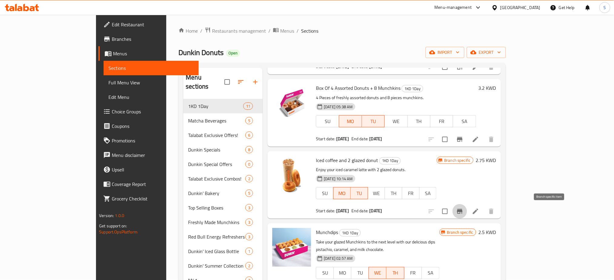
click at [463, 214] on icon "Branch-specific-item" at bounding box center [459, 211] width 7 height 7
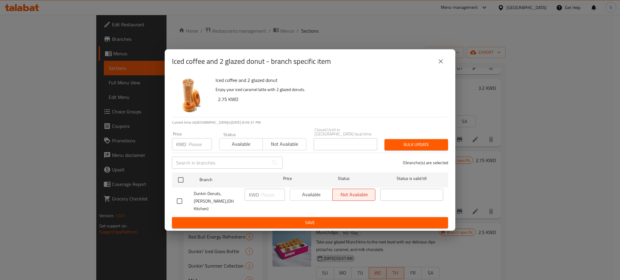
click at [180, 198] on input "checkbox" at bounding box center [179, 201] width 13 height 13
checkbox input "true"
click at [246, 146] on span "Available" at bounding box center [241, 144] width 38 height 9
click at [419, 145] on span "Bulk update" at bounding box center [416, 145] width 54 height 8
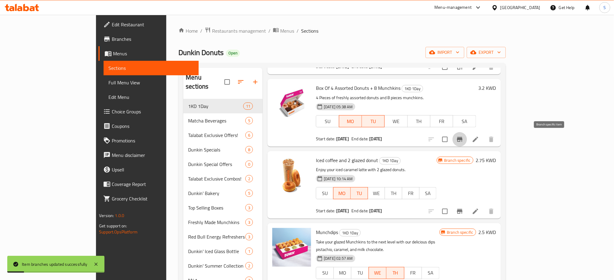
click at [462, 138] on icon "Branch-specific-item" at bounding box center [459, 139] width 5 height 5
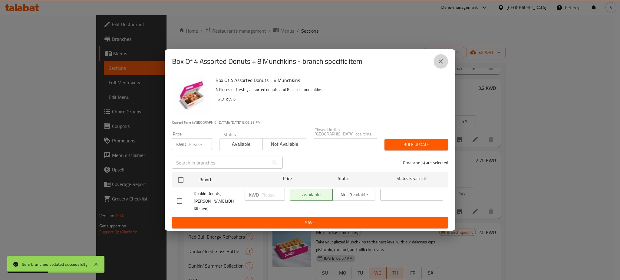
click at [440, 64] on icon "close" at bounding box center [441, 61] width 4 height 4
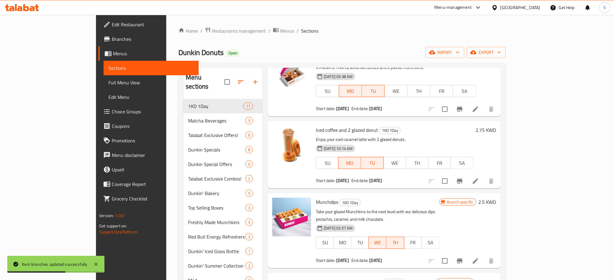
scroll to position [121, 0]
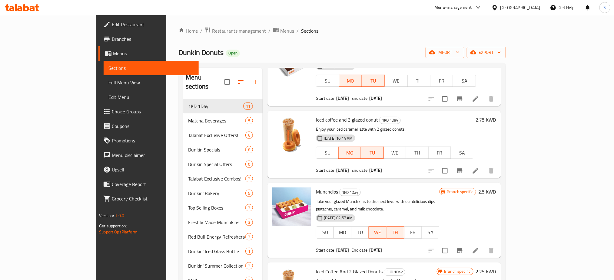
click at [454, 116] on h6 "Iced coffee and 2 glazed donut 1KD 1Day" at bounding box center [394, 120] width 157 height 8
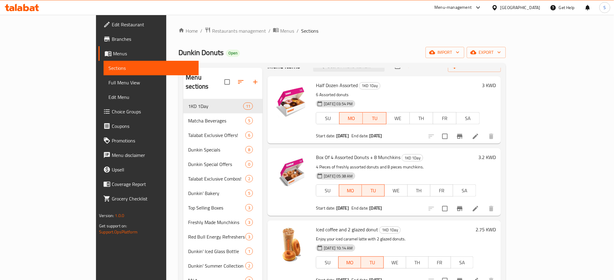
scroll to position [0, 0]
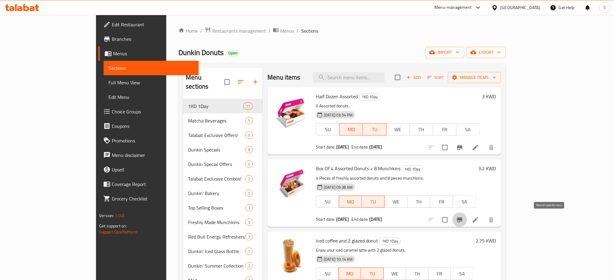
click at [462, 221] on icon "Branch-specific-item" at bounding box center [459, 220] width 5 height 5
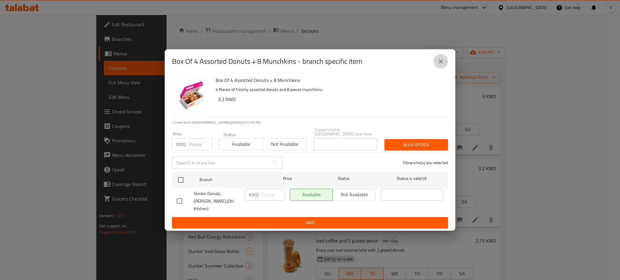
click at [444, 65] on icon "close" at bounding box center [440, 61] width 7 height 7
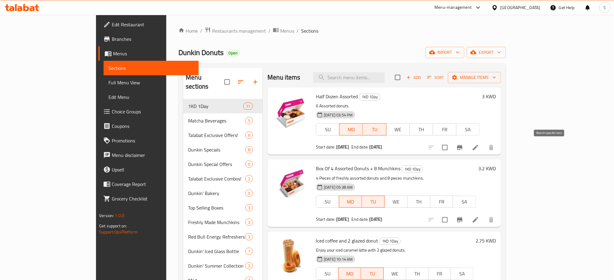
click at [467, 144] on button "Branch-specific-item" at bounding box center [459, 147] width 15 height 15
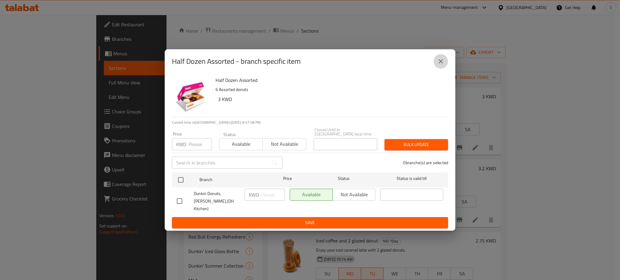
click at [442, 63] on icon "close" at bounding box center [440, 61] width 7 height 7
